Goal: Navigation & Orientation: Find specific page/section

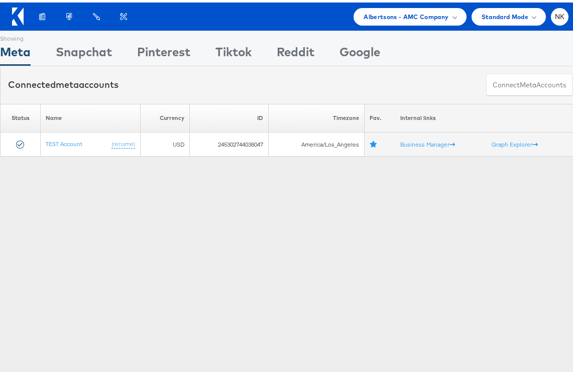
click at [16, 23] on link at bounding box center [18, 20] width 12 height 9
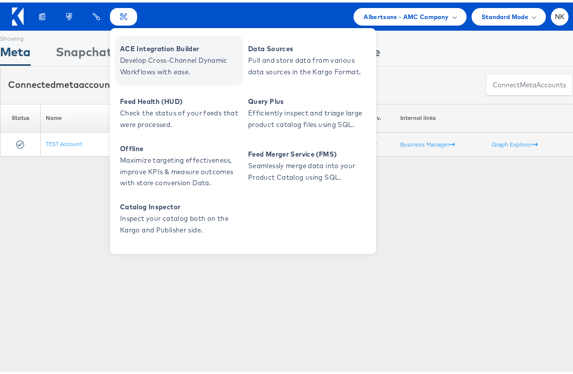
click at [140, 47] on span "ACE Integration Builder" at bounding box center [180, 47] width 121 height 12
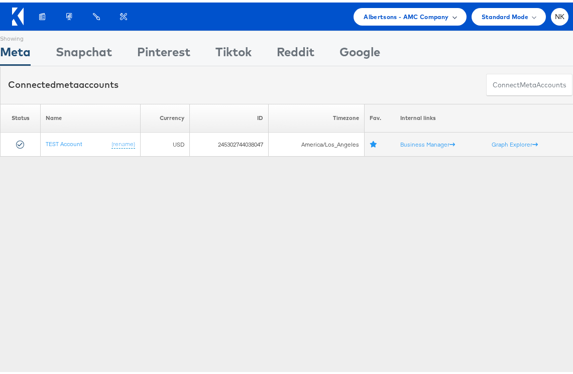
click at [399, 10] on span "Albertsons - AMC Company" at bounding box center [406, 14] width 85 height 11
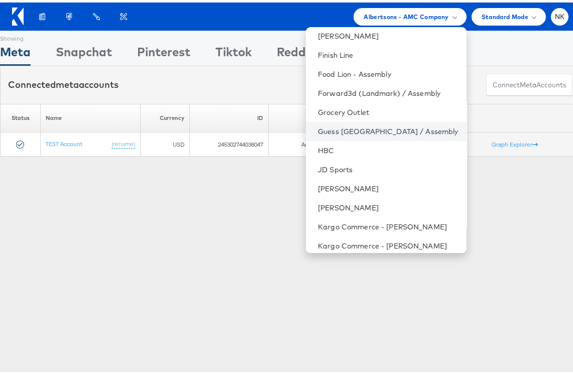
scroll to position [419, 0]
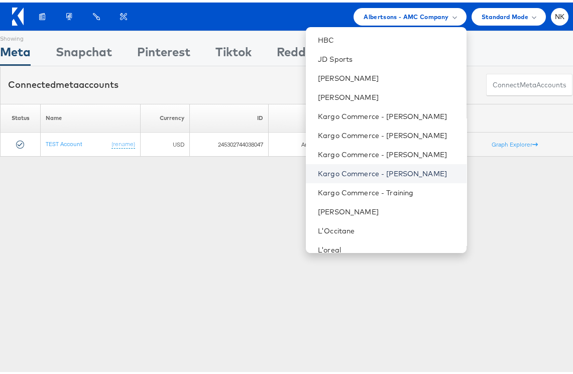
click at [398, 172] on link "Kargo Commerce - [PERSON_NAME]" at bounding box center [388, 171] width 140 height 10
